Goal: Transaction & Acquisition: Purchase product/service

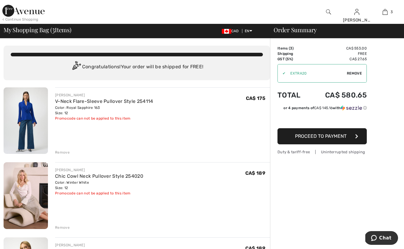
click at [346, 137] on span "Proceed to Payment" at bounding box center [320, 136] width 51 height 6
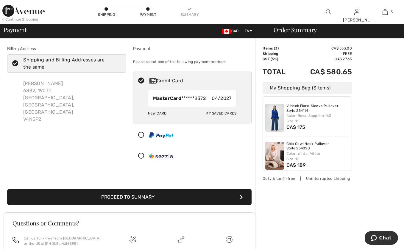
click at [199, 194] on button "Proceed to Summary" at bounding box center [129, 197] width 244 height 16
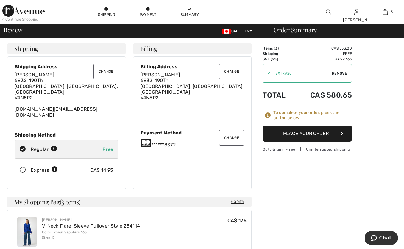
click at [235, 131] on button "Change" at bounding box center [231, 137] width 25 height 15
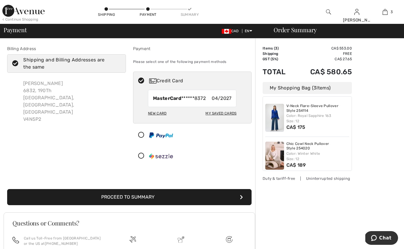
click at [225, 112] on div "My Saved Cards" at bounding box center [220, 113] width 31 height 10
radio input "true"
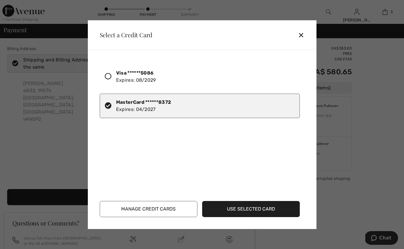
click at [108, 104] on icon at bounding box center [108, 105] width 7 height 7
click at [170, 210] on button "Manage Credit Cards" at bounding box center [149, 209] width 98 height 16
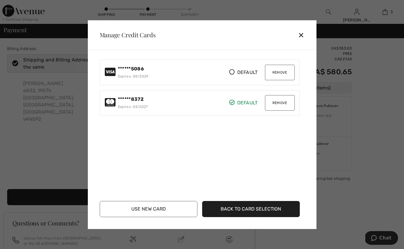
click at [277, 106] on button "Remove" at bounding box center [280, 102] width 30 height 15
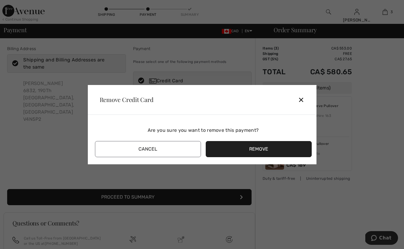
click at [236, 149] on button "Remove" at bounding box center [259, 149] width 106 height 16
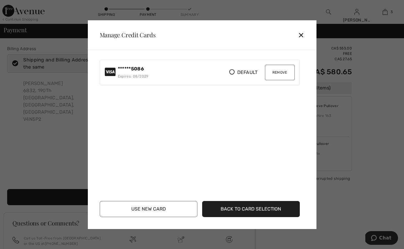
click at [165, 209] on button "Use New Card" at bounding box center [149, 209] width 98 height 16
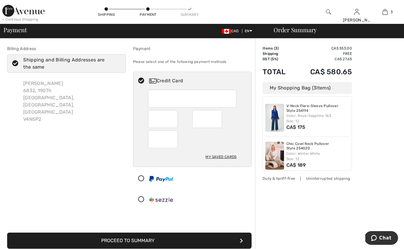
click at [182, 239] on button "Proceed to Summary" at bounding box center [129, 240] width 244 height 16
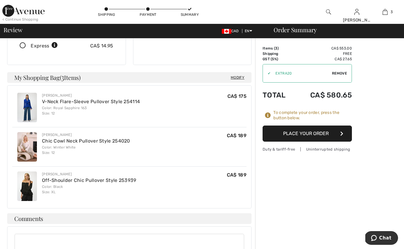
scroll to position [128, 0]
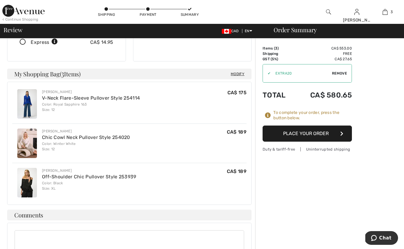
click at [315, 133] on button "Place Your Order" at bounding box center [306, 133] width 89 height 16
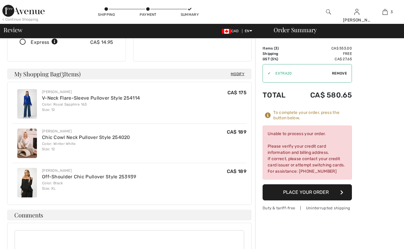
scroll to position [0, 0]
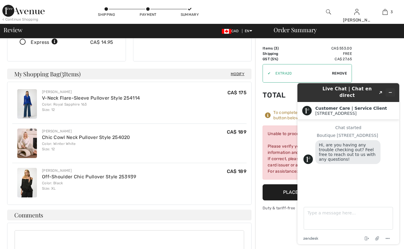
click at [391, 88] on button "Minimize widget" at bounding box center [390, 92] width 10 height 8
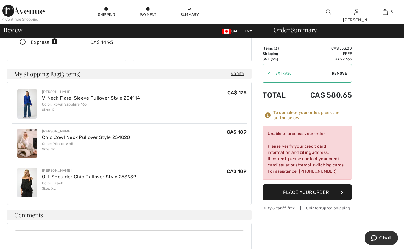
click at [205, 4] on div "Shipping Payment Summary" at bounding box center [148, 12] width 202 height 24
